Goal: Use online tool/utility: Utilize a website feature to perform a specific function

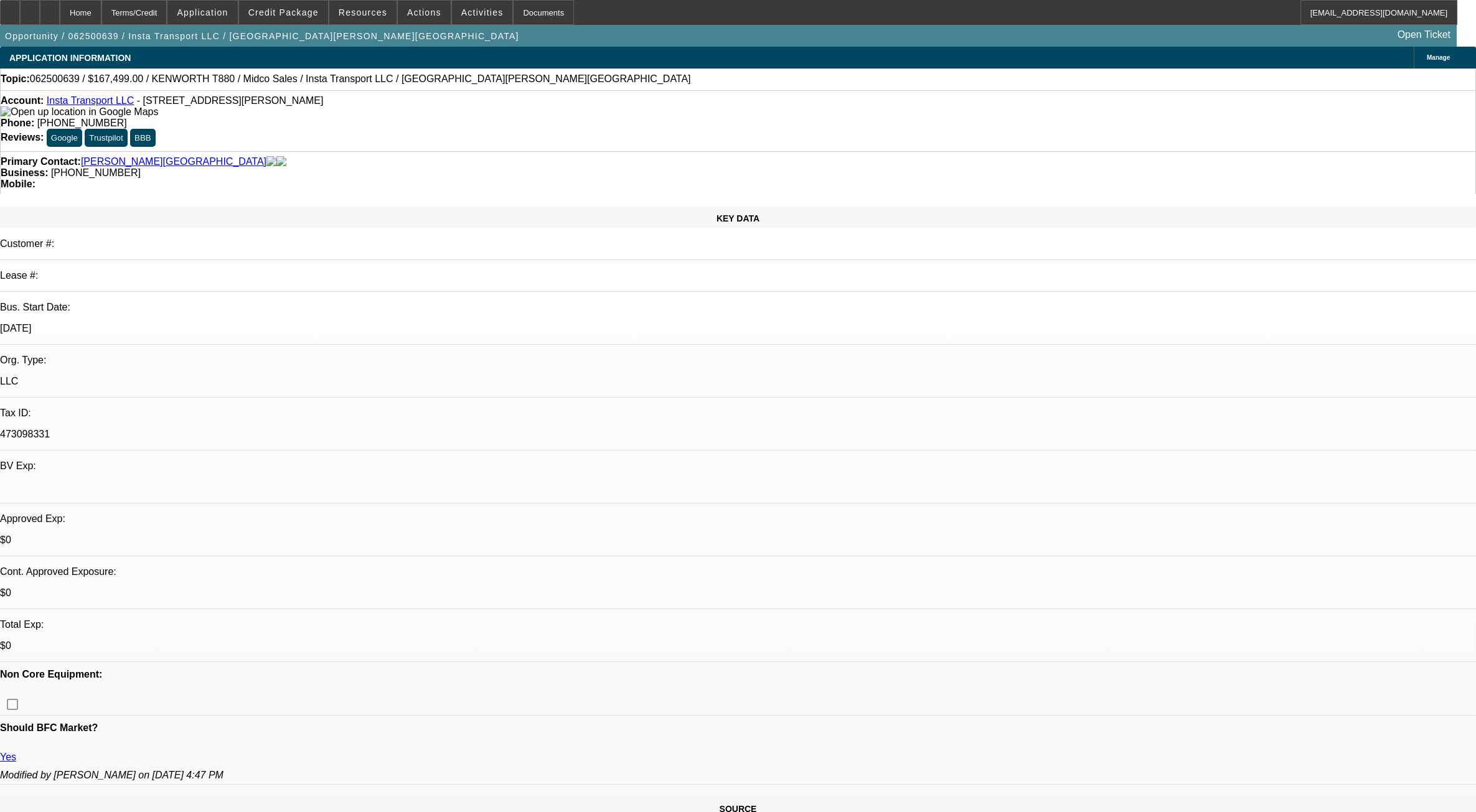
select select "0"
select select "3"
select select "0.1"
select select "4"
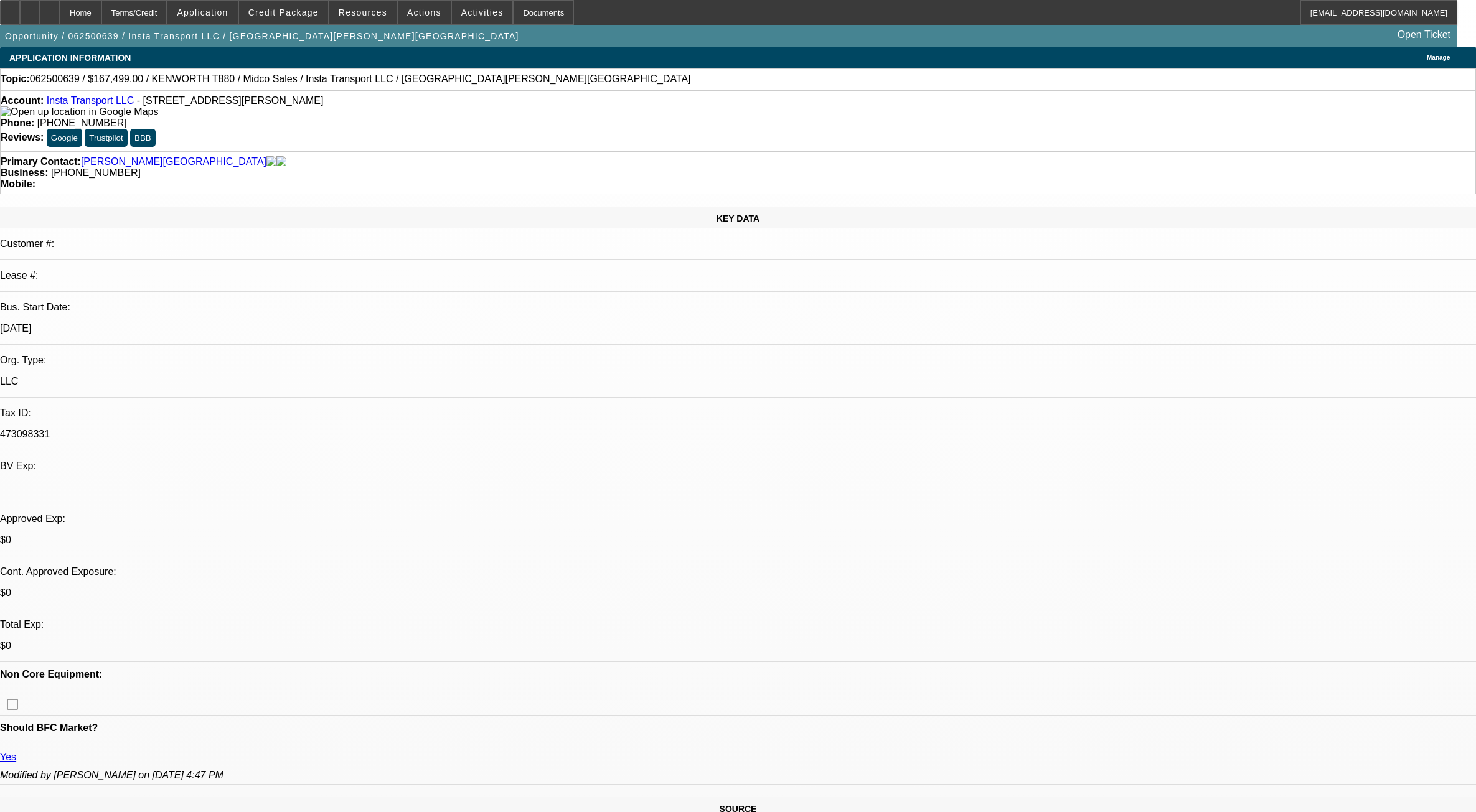
select select "0"
select select "3"
select select "0.1"
select select "4"
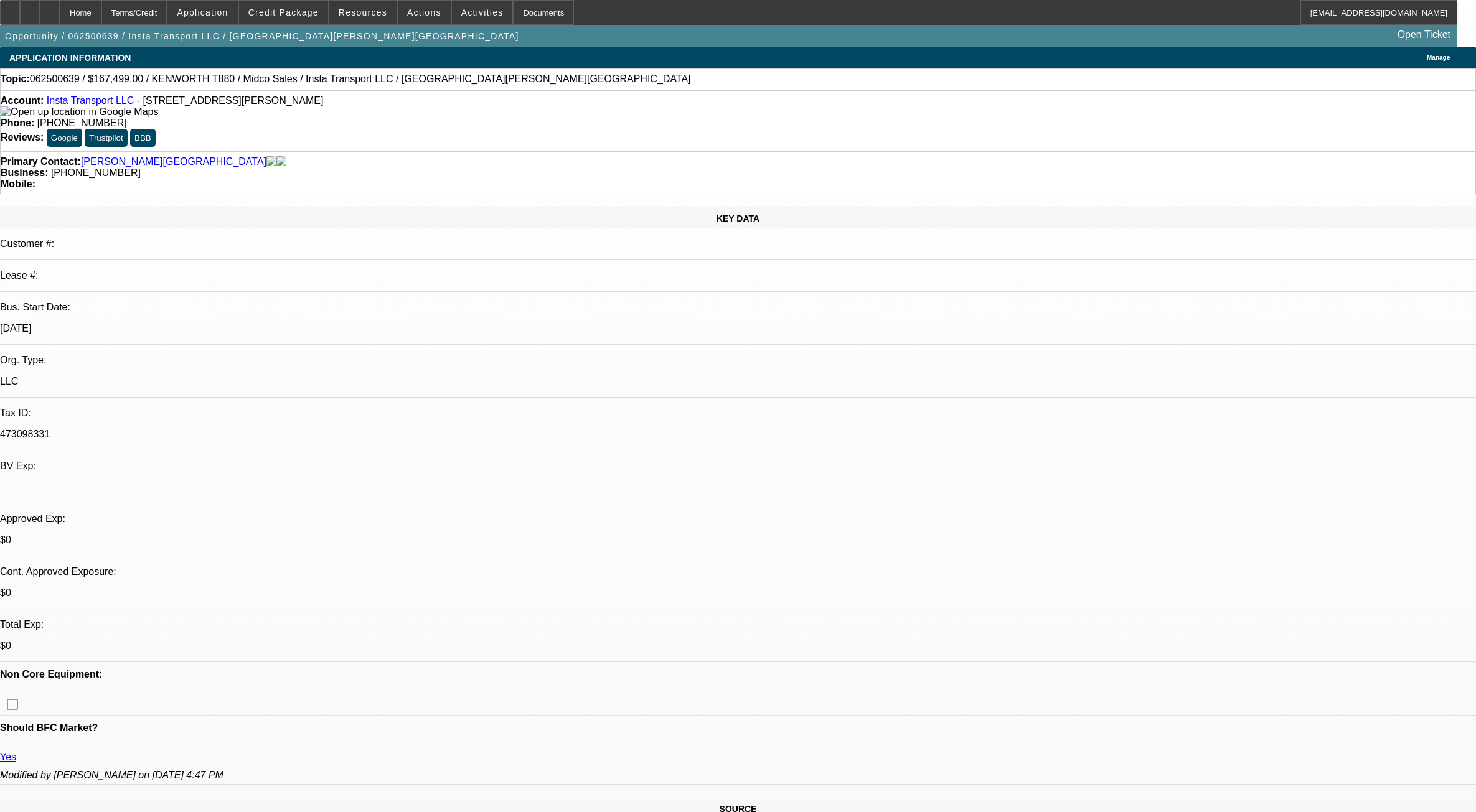
select select "0"
select select "3"
select select "0.1"
select select "4"
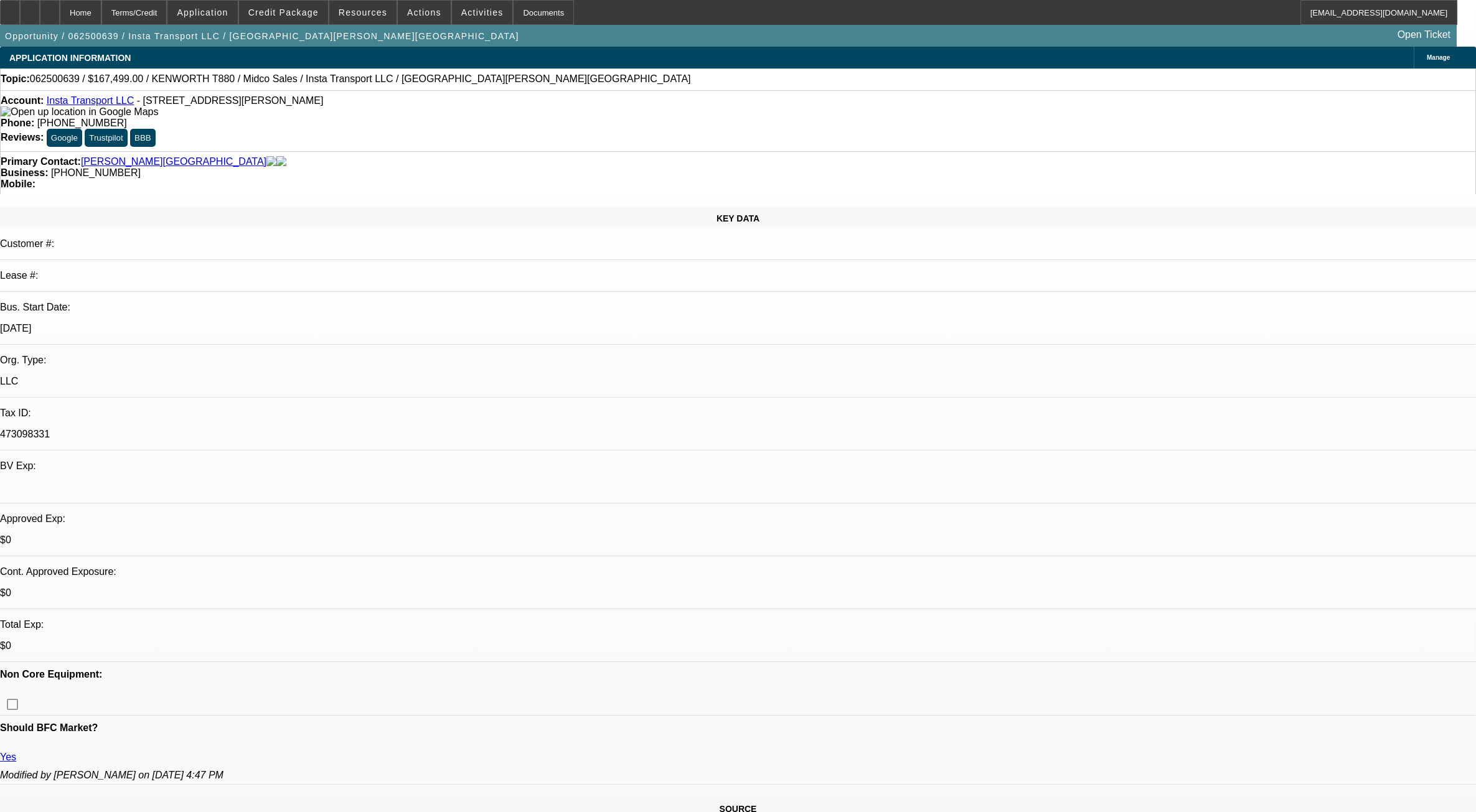
select select "0"
select select "3"
select select "0.1"
select select "4"
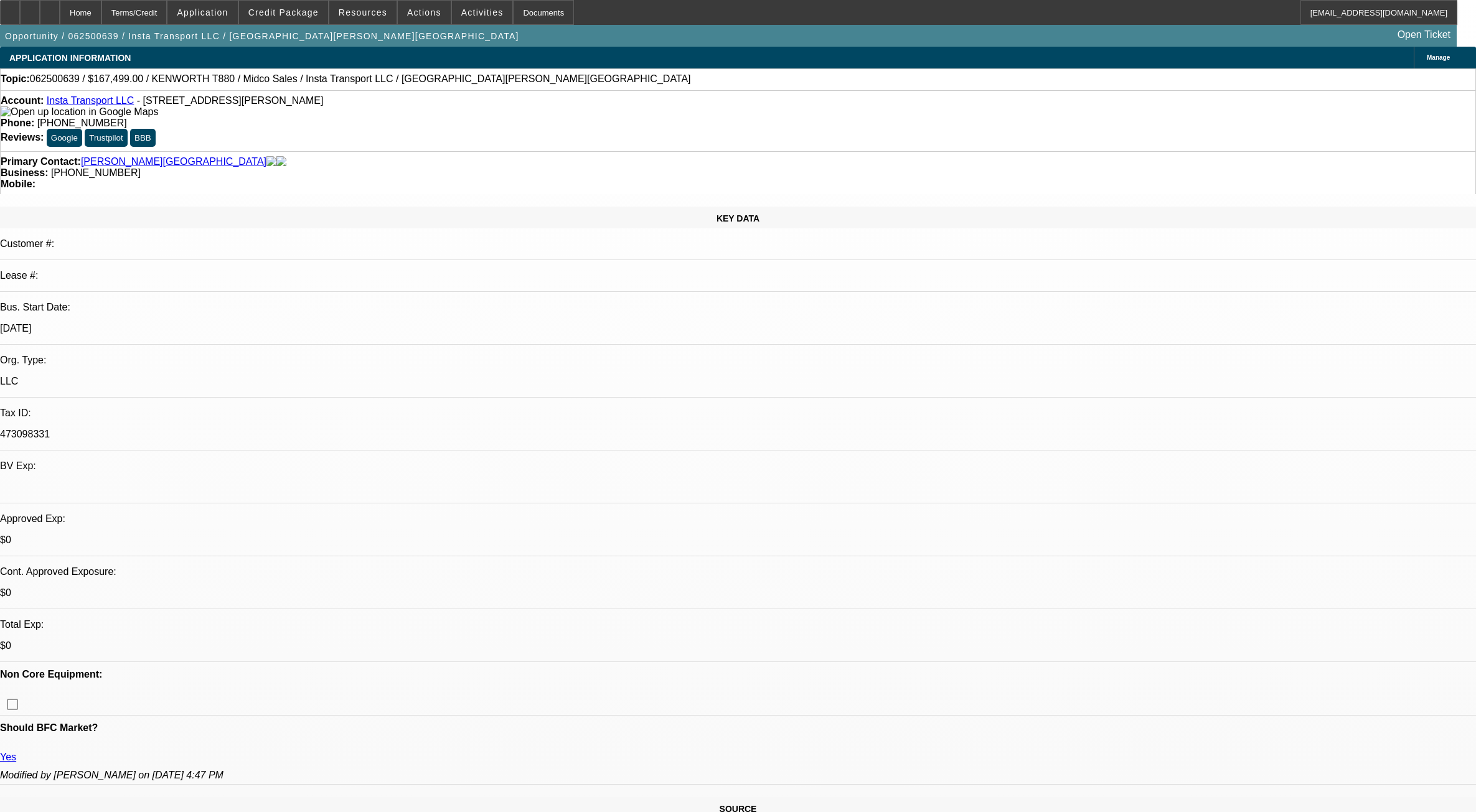
scroll to position [467, 0]
